Goal: Transaction & Acquisition: Purchase product/service

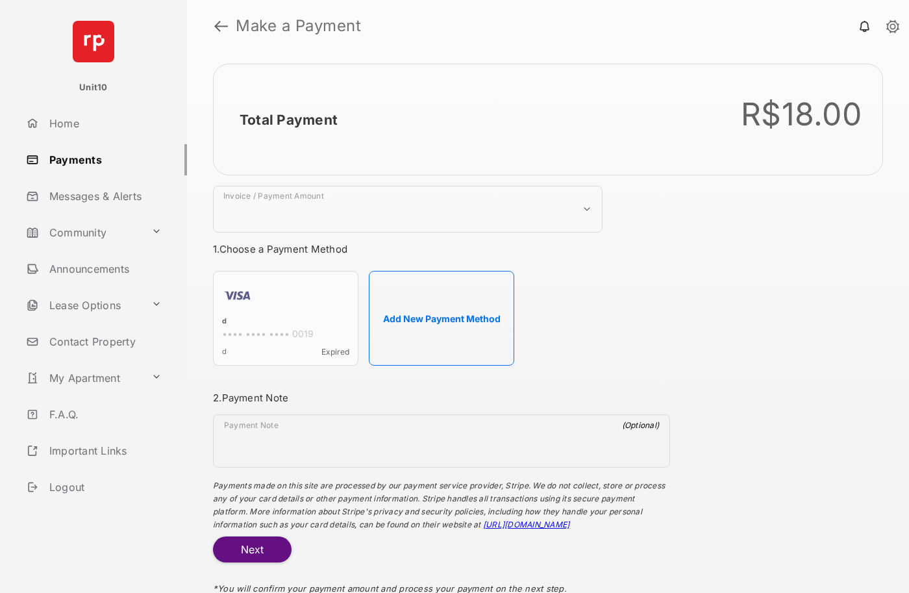
select select "***"
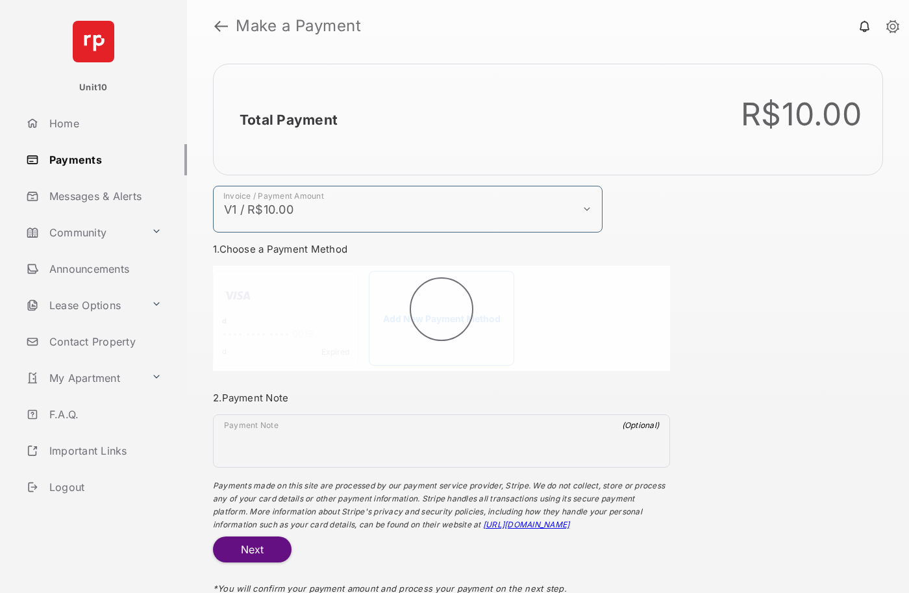
click at [288, 119] on h2 "Total Payment" at bounding box center [289, 120] width 98 height 16
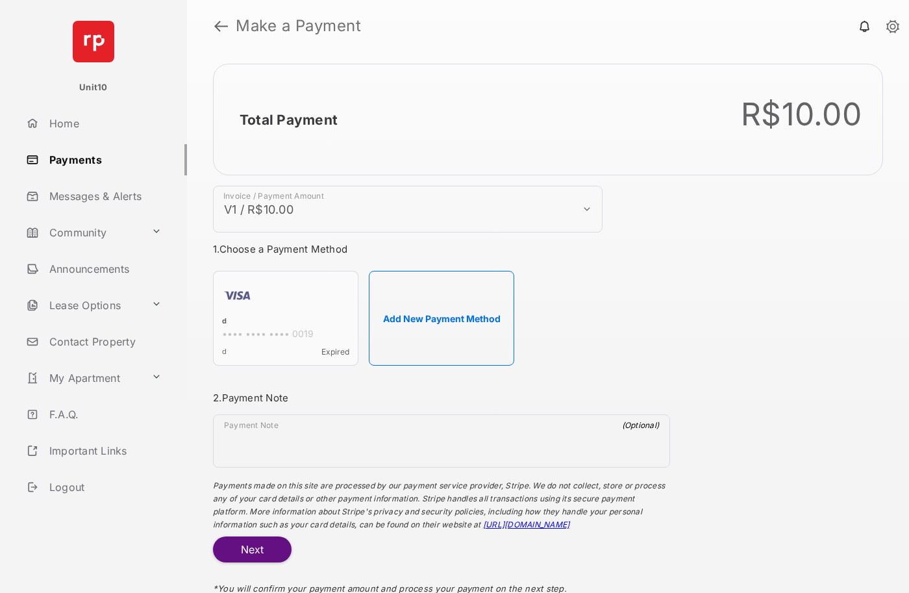
click at [288, 119] on h2 "Total Payment" at bounding box center [289, 120] width 98 height 16
click at [442, 318] on button "Add New Payment Method" at bounding box center [441, 318] width 145 height 95
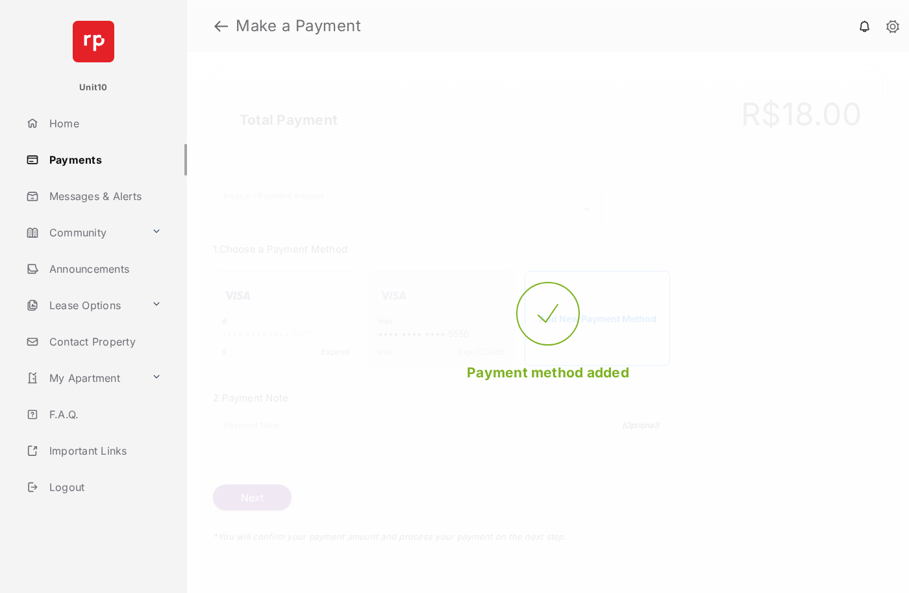
click at [299, 26] on strong "Make a Payment" at bounding box center [298, 26] width 125 height 16
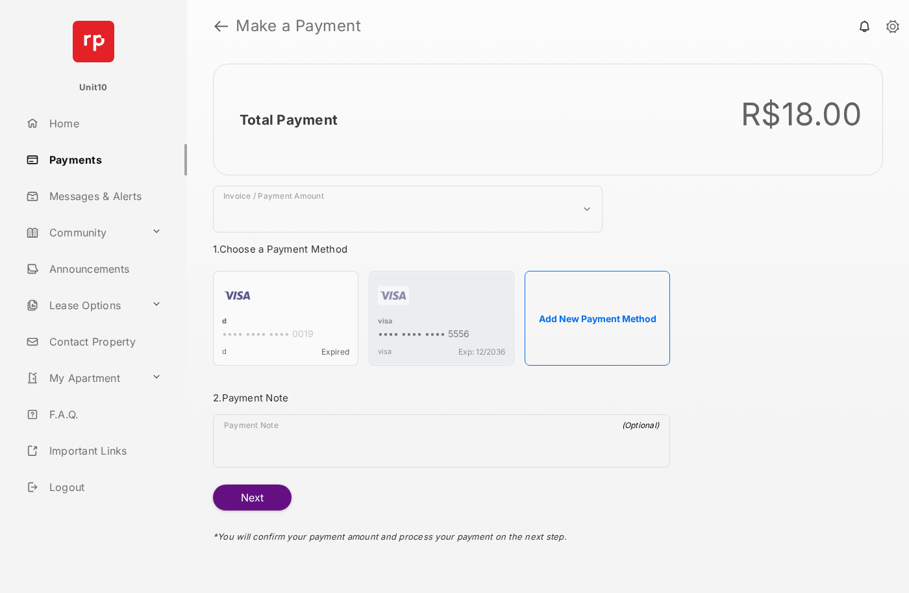
click at [288, 119] on h2 "Total Payment" at bounding box center [289, 120] width 98 height 16
click at [385, 322] on div "visa" at bounding box center [441, 322] width 127 height 12
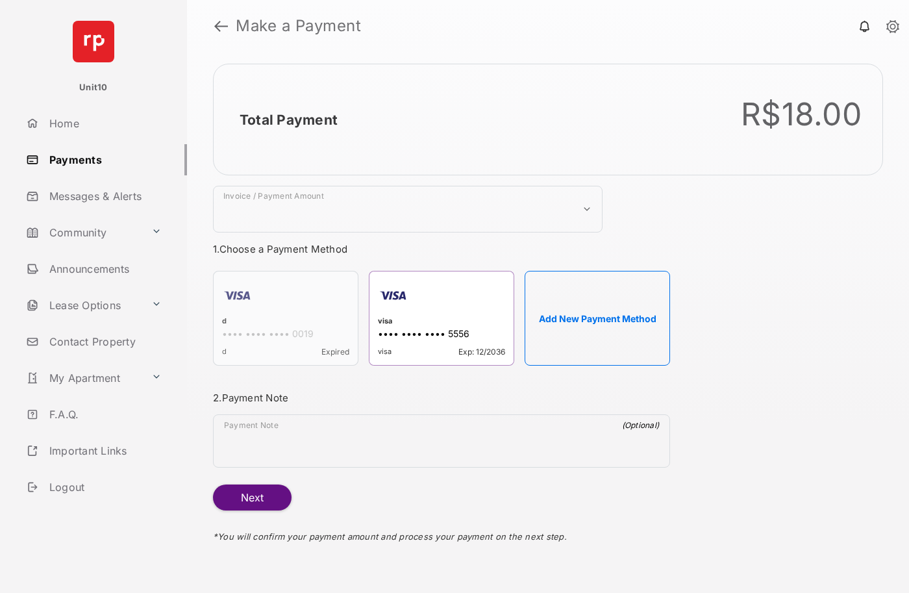
select select "***"
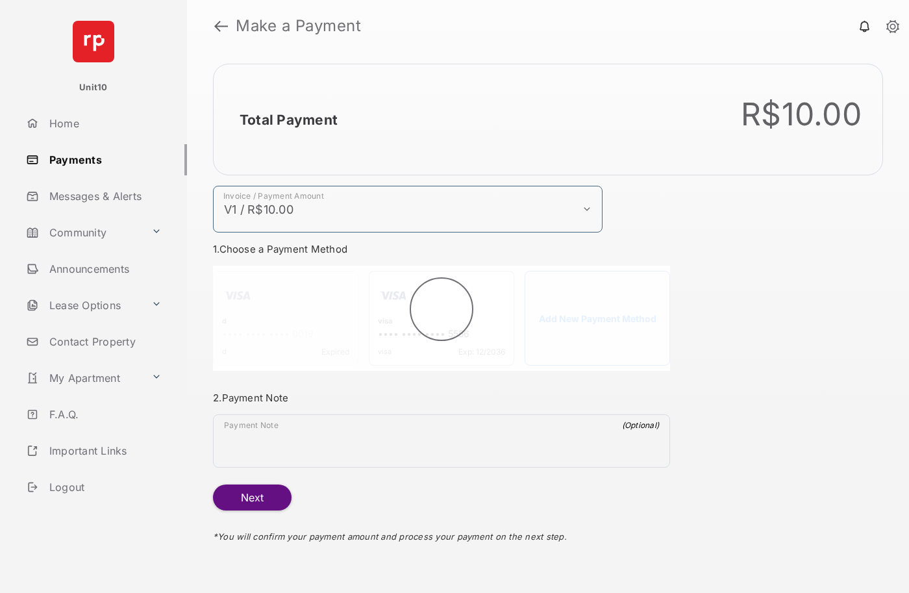
click at [288, 119] on h2 "Total Payment" at bounding box center [289, 120] width 98 height 16
click at [252, 497] on button "Next" at bounding box center [252, 497] width 79 height 26
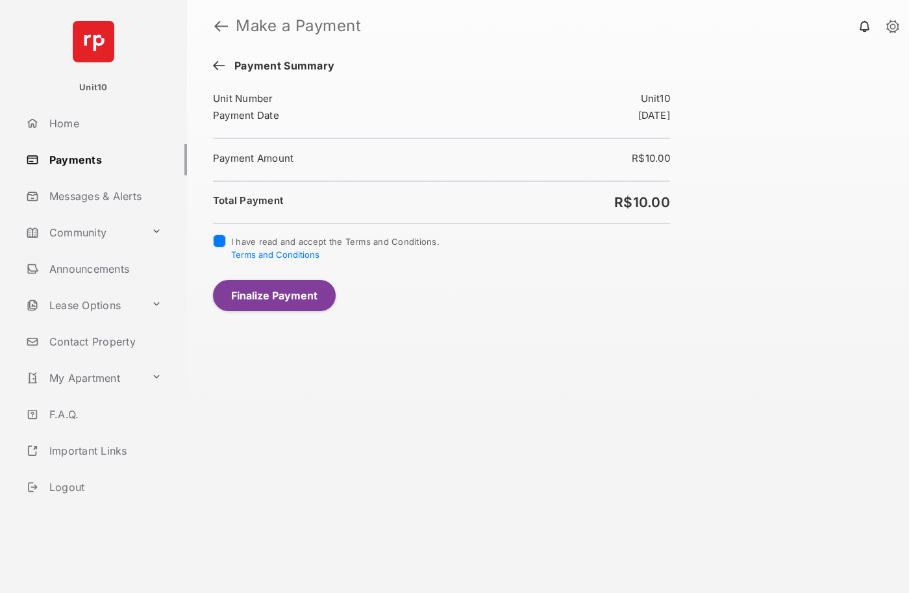
click at [274, 295] on button "Finalize Payment" at bounding box center [274, 295] width 123 height 31
